Goal: Find specific page/section: Find specific page/section

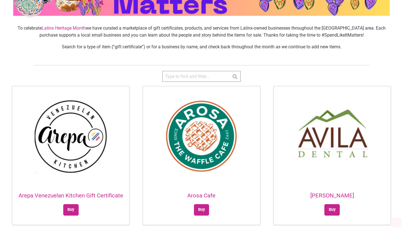
scroll to position [139, 0]
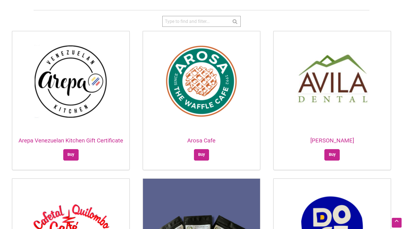
click at [174, 26] on input "search" at bounding box center [201, 21] width 78 height 11
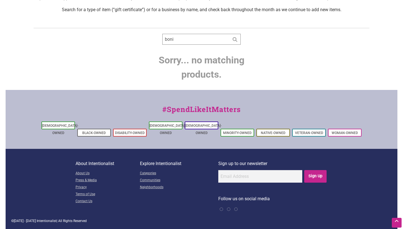
scroll to position [68, 0]
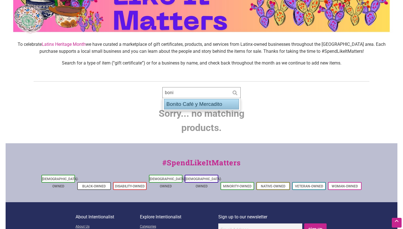
click at [185, 105] on div "Bonito Café y Mercadito" at bounding box center [201, 104] width 75 height 11
type input "Bonito Café y Mercadito"
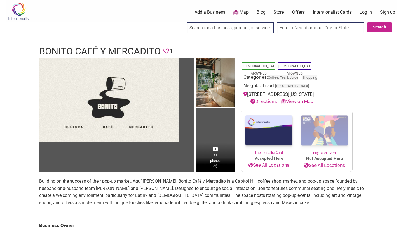
click at [246, 15] on link "Map" at bounding box center [240, 12] width 15 height 6
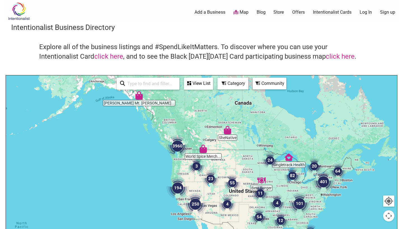
click at [175, 143] on img "3960" at bounding box center [177, 146] width 22 height 22
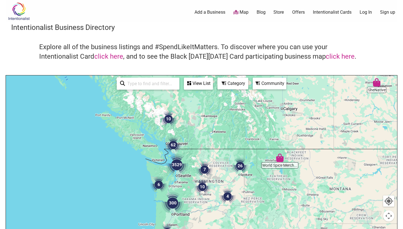
click at [177, 169] on img "3529" at bounding box center [177, 165] width 22 height 22
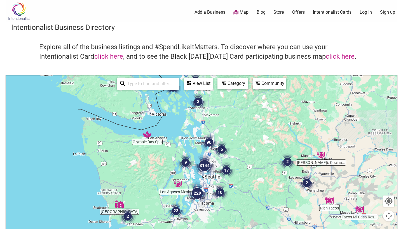
click at [204, 165] on img "3144" at bounding box center [204, 166] width 22 height 22
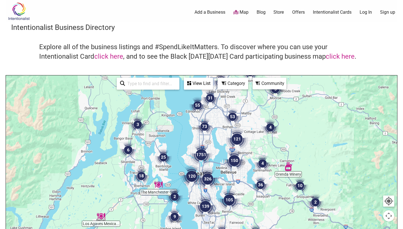
click at [207, 179] on img "326" at bounding box center [207, 179] width 22 height 22
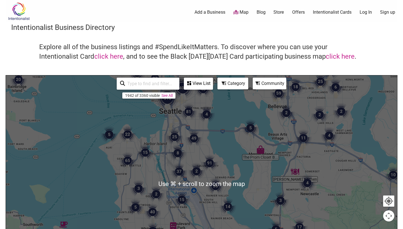
click at [168, 103] on img "510" at bounding box center [167, 98] width 22 height 22
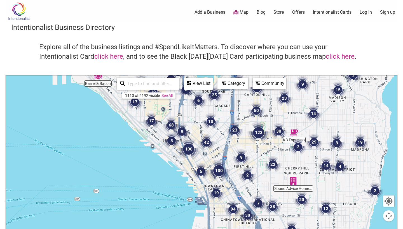
click at [236, 130] on img "23" at bounding box center [234, 130] width 17 height 17
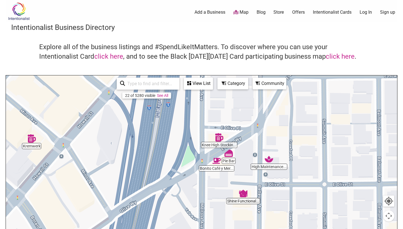
click at [216, 160] on img "Bonito Café y Mercadito" at bounding box center [216, 161] width 8 height 8
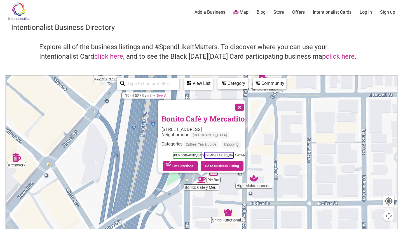
click at [244, 105] on button "Close" at bounding box center [239, 107] width 14 height 14
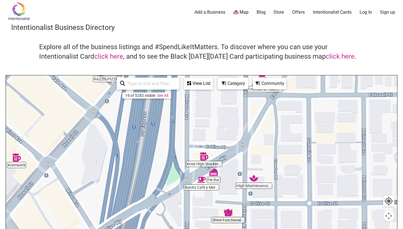
click at [215, 173] on img "Pie Bar" at bounding box center [213, 172] width 8 height 8
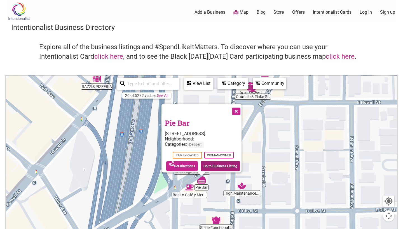
click at [220, 161] on link "Go to Business Listing" at bounding box center [220, 166] width 39 height 10
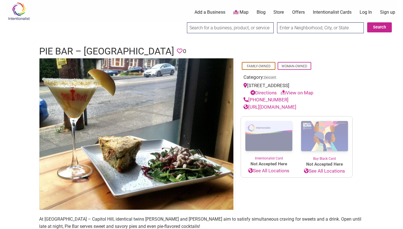
click at [327, 9] on div "0 Add a Business Map Blog Store Offers Intentionalist Cards Buy Black Card Inte…" at bounding box center [229, 12] width 341 height 22
click at [327, 14] on link "Intentionalist Cards" at bounding box center [332, 12] width 39 height 6
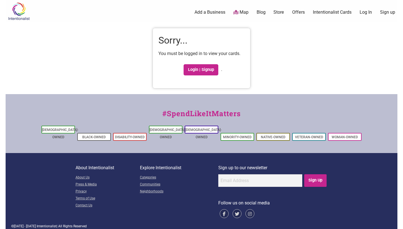
click at [281, 12] on link "Store" at bounding box center [278, 12] width 11 height 6
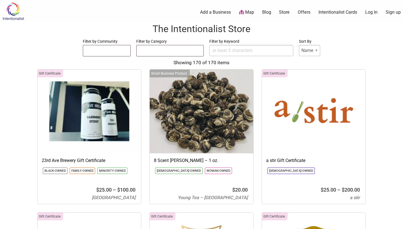
select select
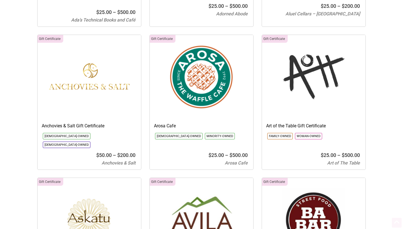
scroll to position [418, 0]
